Goal: Information Seeking & Learning: Learn about a topic

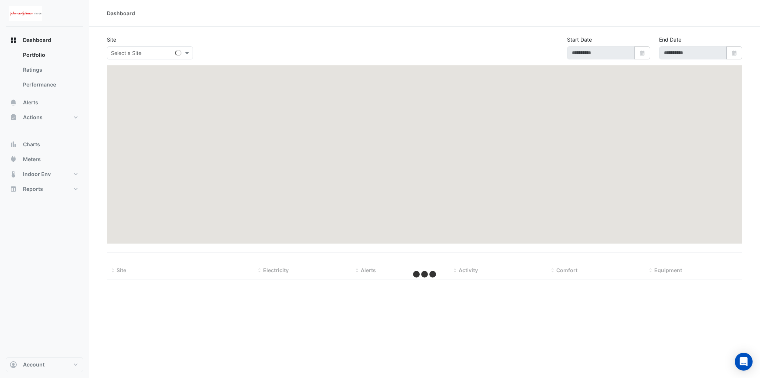
type input "**********"
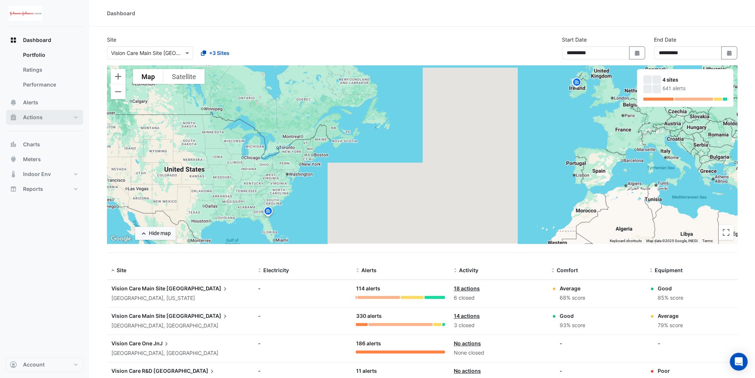
click at [45, 113] on button "Actions" at bounding box center [44, 117] width 77 height 15
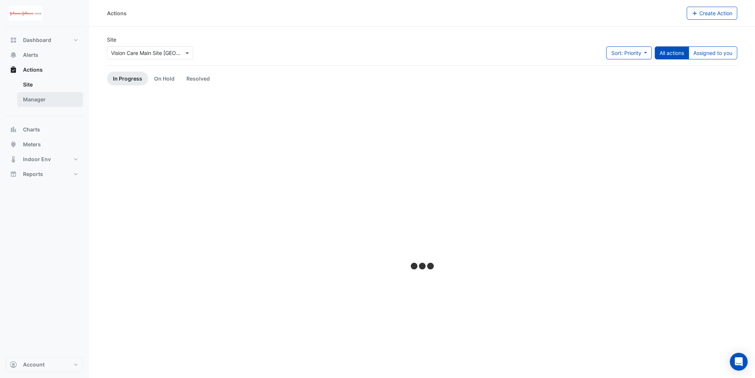
click at [50, 106] on link "Manager" at bounding box center [50, 99] width 66 height 15
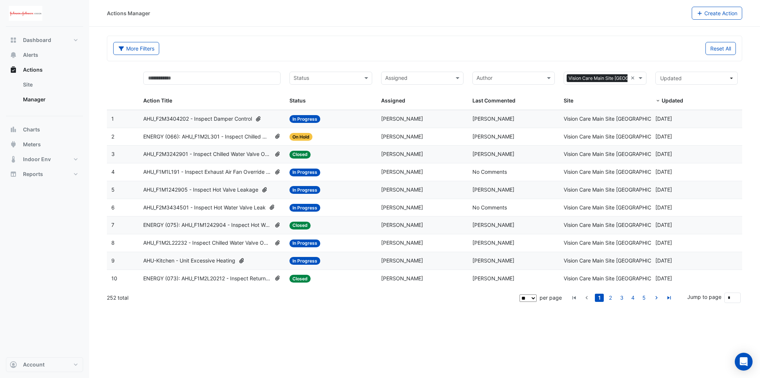
click at [215, 206] on span "AHU_F2M3434501 - Inspect Hot Water Valve Leak" at bounding box center [204, 207] width 123 height 9
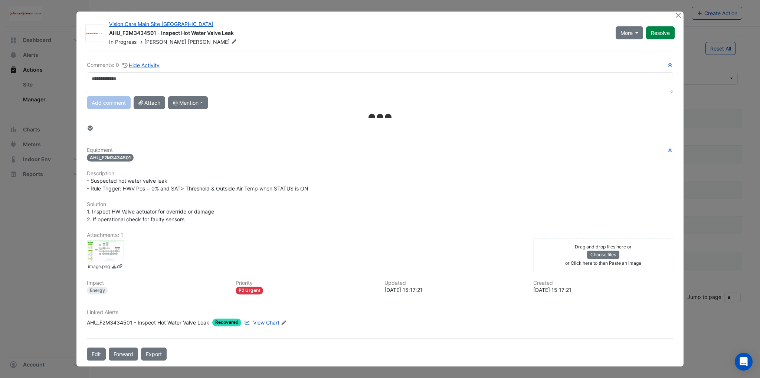
click at [262, 321] on span "View Chart" at bounding box center [266, 322] width 26 height 6
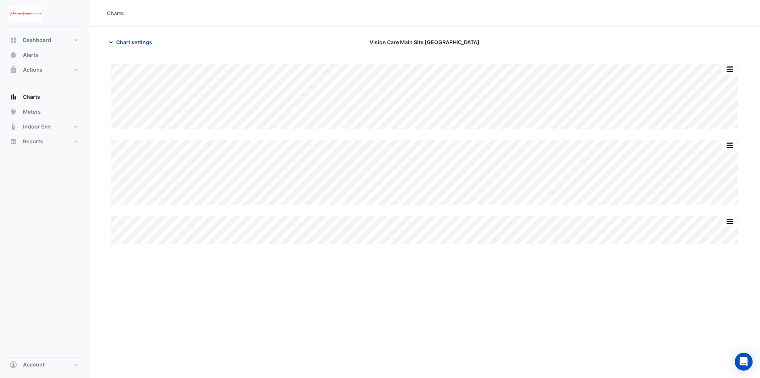
click at [114, 45] on icon "button" at bounding box center [110, 42] width 7 height 7
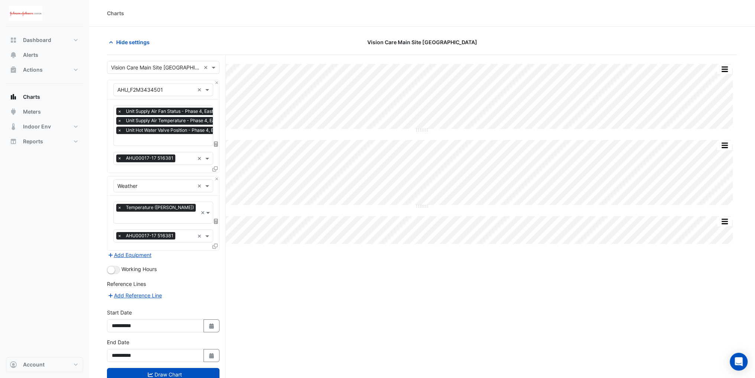
click at [152, 141] on input "text" at bounding box center [176, 141] width 119 height 8
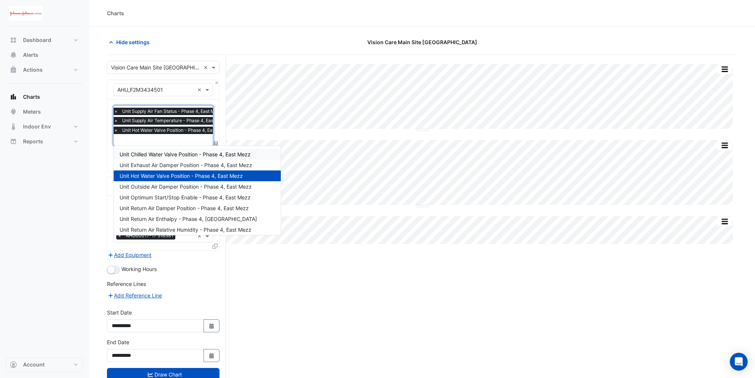
click at [150, 153] on span "Unit Chilled Water Valve Position - Phase 4, East Mezz" at bounding box center [185, 154] width 131 height 6
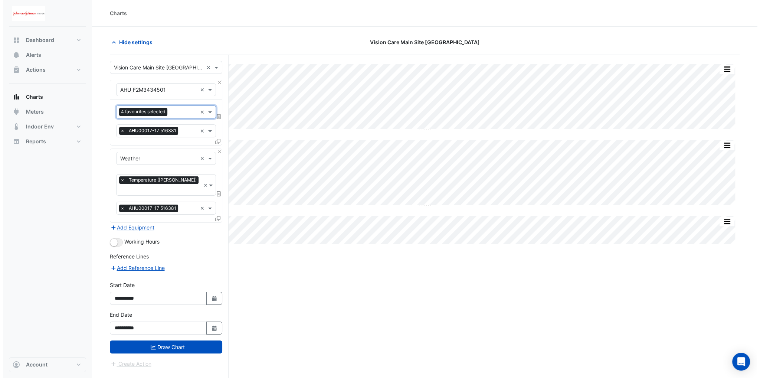
scroll to position [0, 0]
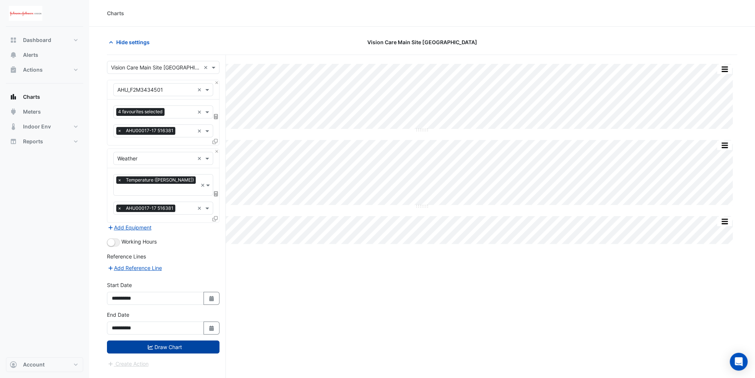
click at [177, 340] on button "Draw Chart" at bounding box center [163, 346] width 112 height 13
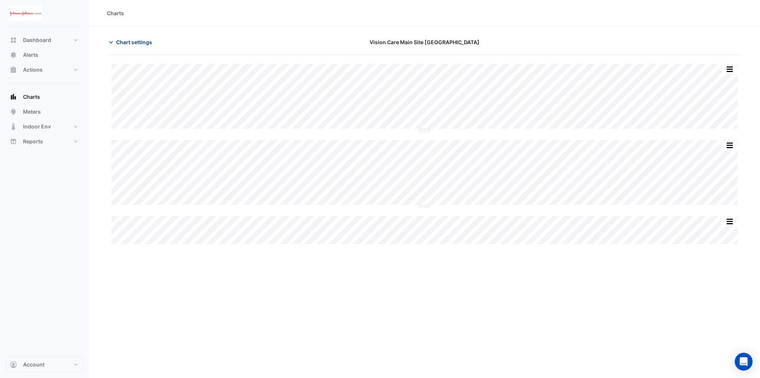
click at [117, 41] on span "Chart settings" at bounding box center [134, 42] width 36 height 8
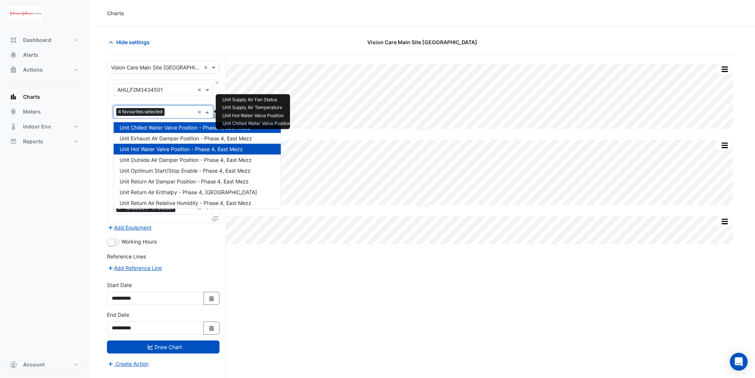
click at [172, 111] on input "text" at bounding box center [180, 113] width 27 height 8
click at [167, 179] on span "Unit Return Air Damper Position - Phase 4, East Mezz" at bounding box center [184, 181] width 129 height 6
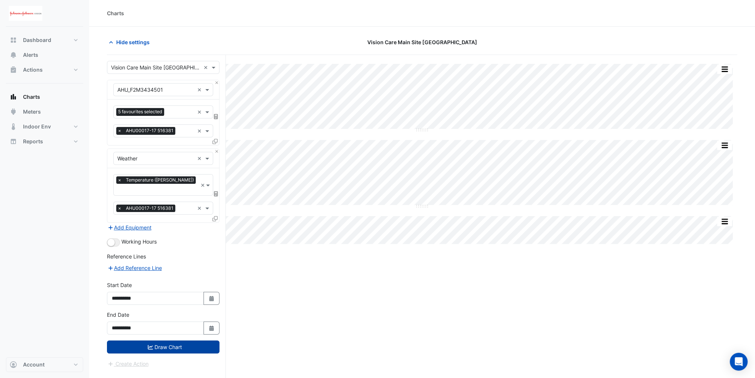
click at [168, 340] on button "Draw Chart" at bounding box center [163, 346] width 112 height 13
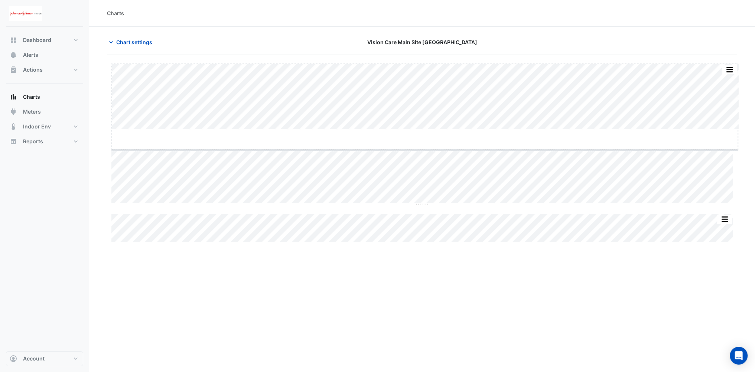
drag, startPoint x: 425, startPoint y: 130, endPoint x: 426, endPoint y: 137, distance: 6.7
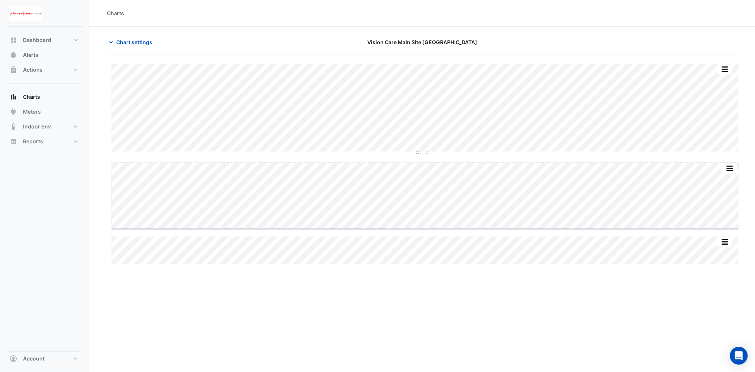
drag, startPoint x: 425, startPoint y: 228, endPoint x: 424, endPoint y: 252, distance: 23.8
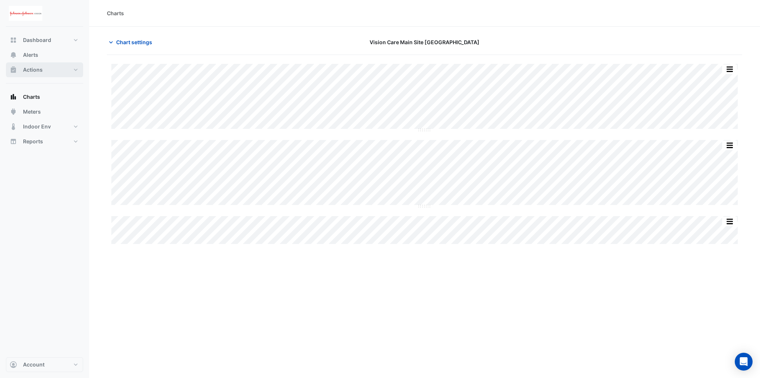
drag, startPoint x: 46, startPoint y: 72, endPoint x: 44, endPoint y: 82, distance: 10.1
click at [46, 72] on button "Actions" at bounding box center [44, 69] width 77 height 15
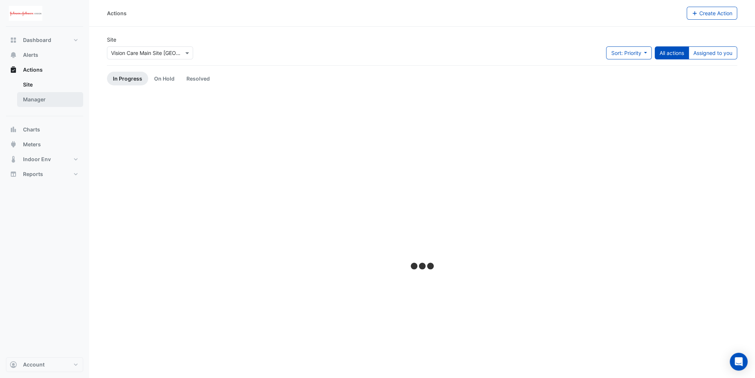
click at [37, 104] on link "Manager" at bounding box center [50, 99] width 66 height 15
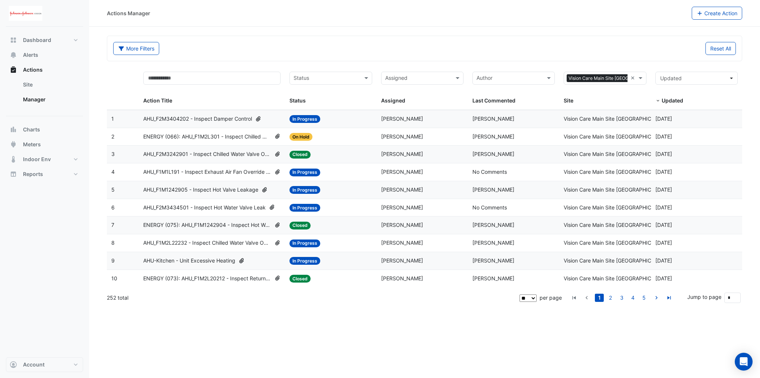
click at [169, 205] on span "AHU_F2M3434501 - Inspect Hot Water Valve Leak" at bounding box center [204, 207] width 123 height 9
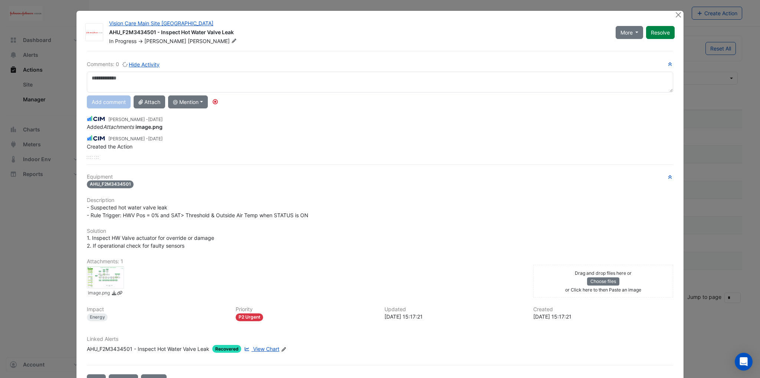
click at [255, 346] on span "View Chart" at bounding box center [266, 349] width 26 height 6
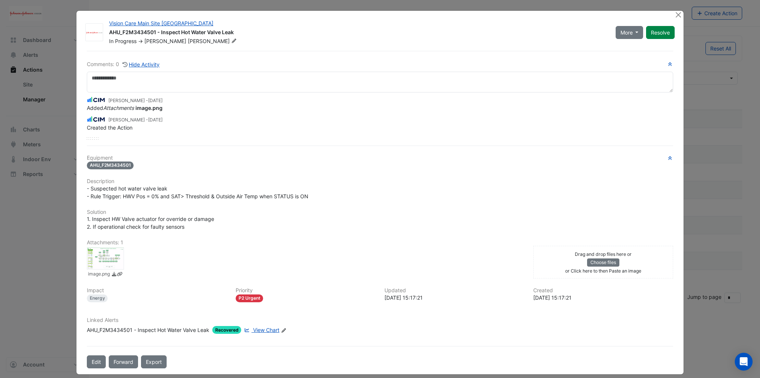
click at [254, 327] on span "View Chart" at bounding box center [266, 330] width 26 height 6
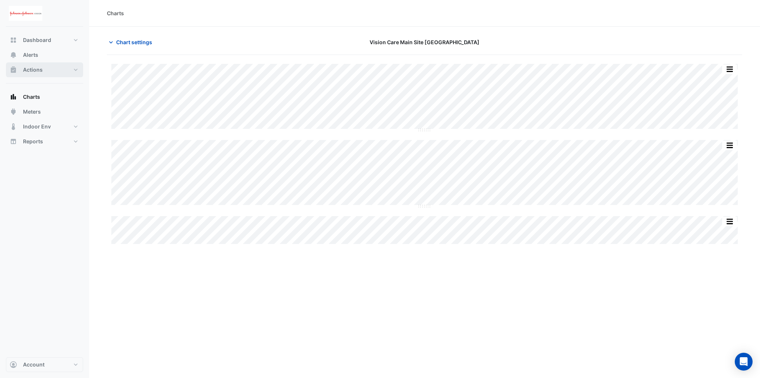
click at [38, 70] on span "Actions" at bounding box center [33, 69] width 20 height 7
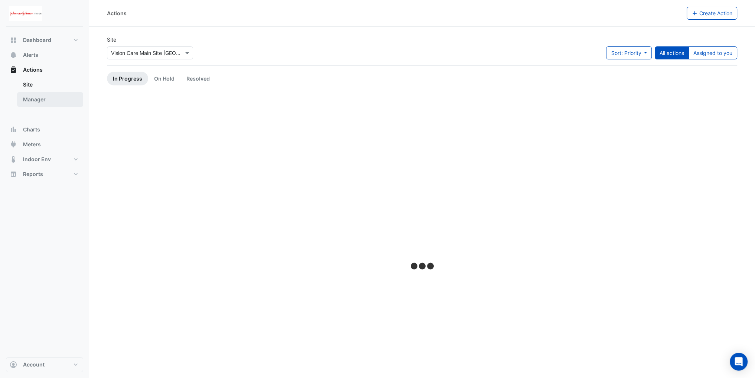
click at [34, 100] on link "Manager" at bounding box center [50, 99] width 66 height 15
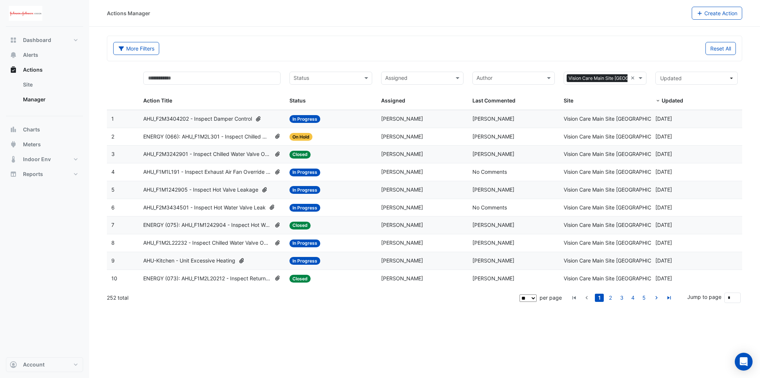
click at [210, 205] on span "AHU_F2M3434501 - Inspect Hot Water Valve Leak" at bounding box center [204, 207] width 123 height 9
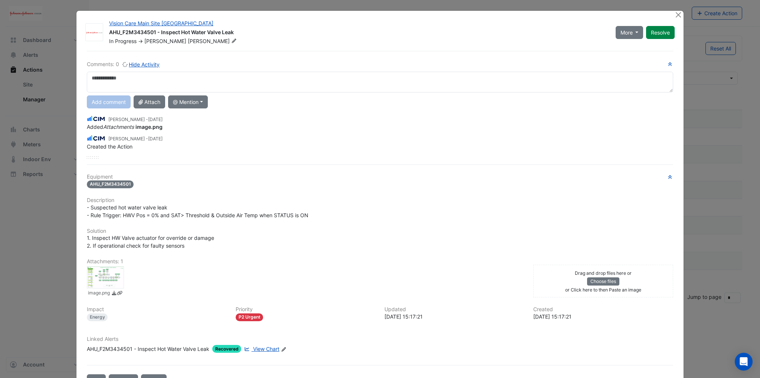
click at [265, 346] on span "View Chart" at bounding box center [266, 349] width 26 height 6
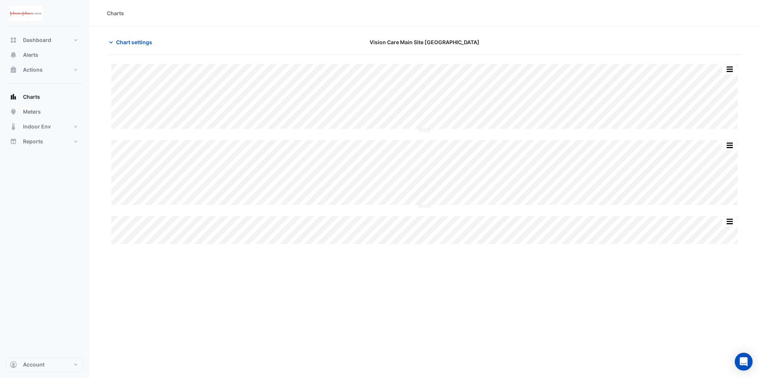
type input "**********"
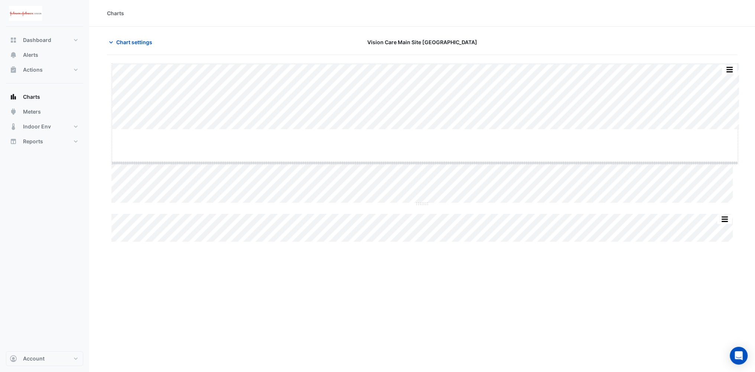
click at [419, 164] on div "Split by Equip Split All Split None Print Save as JPEG Save as PNG Pivot Data T…" at bounding box center [422, 153] width 630 height 178
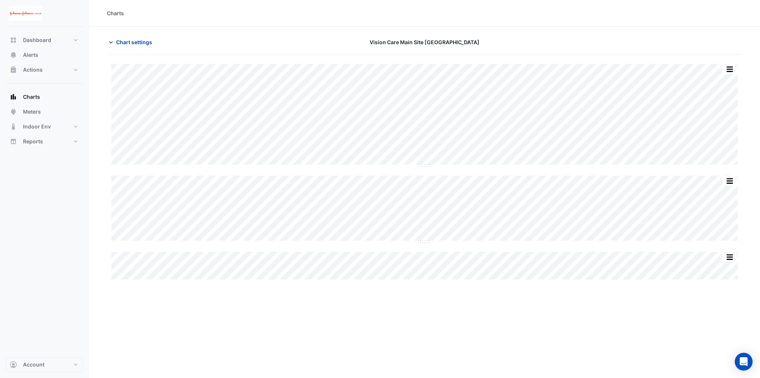
click at [109, 40] on icon "button" at bounding box center [110, 42] width 7 height 7
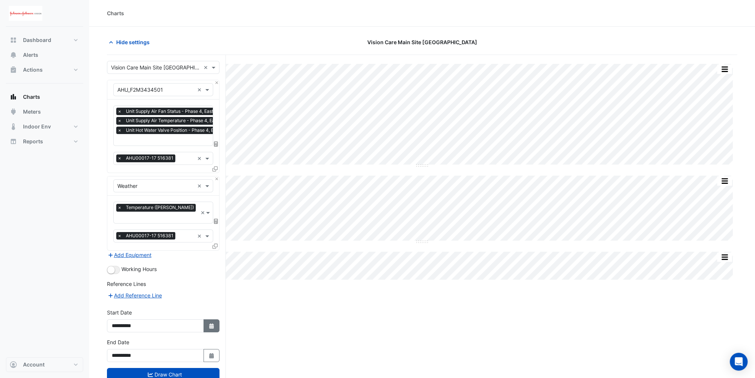
click at [206, 319] on button "Select Date" at bounding box center [211, 325] width 16 height 13
select select "*"
select select "****"
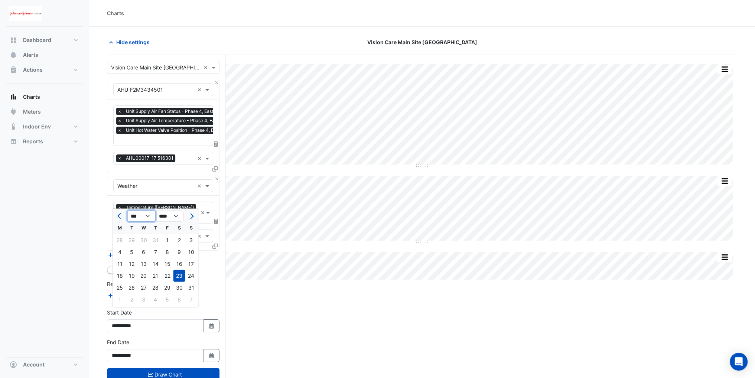
click at [137, 218] on select "*** *** *** *** *** *** *** *** ***" at bounding box center [141, 215] width 28 height 11
select select "*"
click at [127, 210] on select "*** *** *** *** *** *** *** *** ***" at bounding box center [141, 215] width 28 height 11
click at [190, 242] on div "1" at bounding box center [191, 240] width 12 height 12
type input "**********"
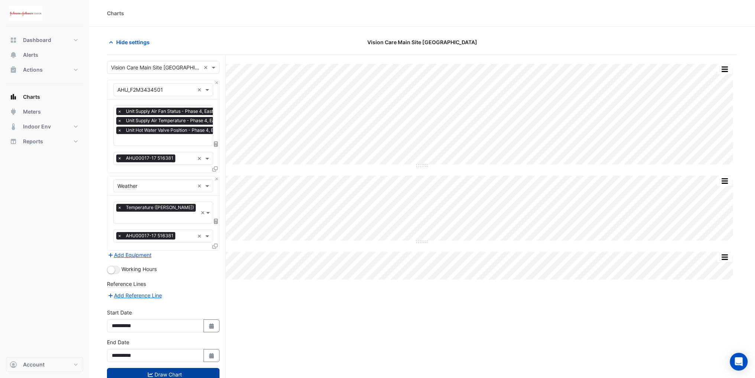
click at [186, 369] on button "Draw Chart" at bounding box center [163, 374] width 112 height 13
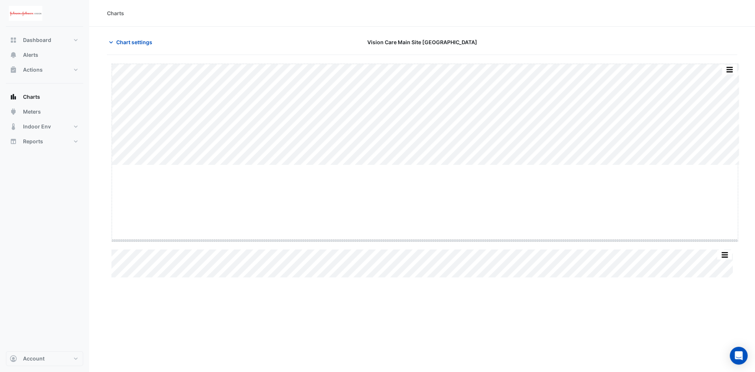
drag, startPoint x: 426, startPoint y: 165, endPoint x: 414, endPoint y: 241, distance: 76.7
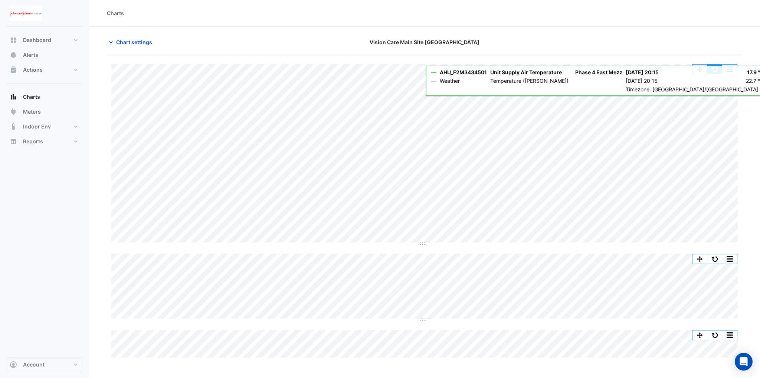
click at [713, 69] on button "button" at bounding box center [715, 69] width 15 height 9
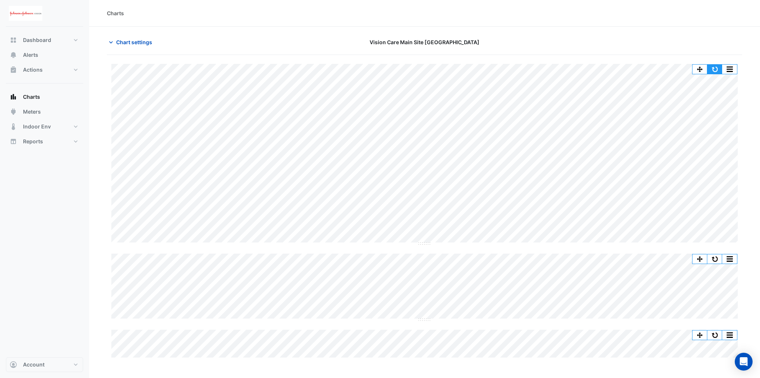
click at [712, 71] on button "button" at bounding box center [715, 69] width 15 height 9
